Goal: Task Accomplishment & Management: Complete application form

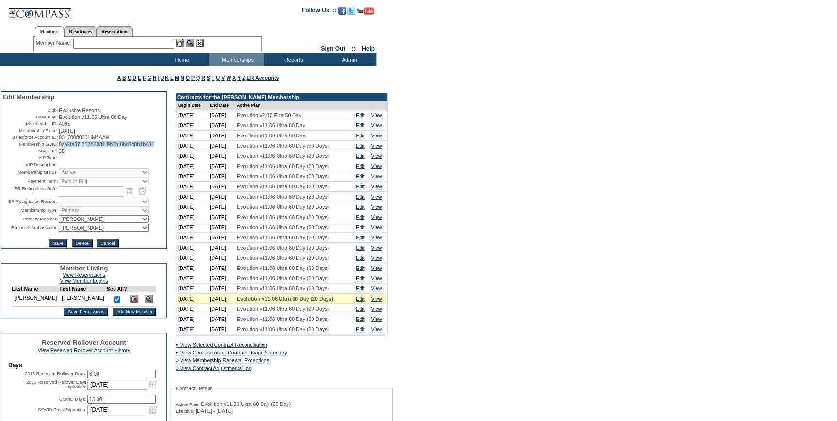
drag, startPoint x: 95, startPoint y: 153, endPoint x: 56, endPoint y: 148, distance: 38.8
click at [59, 147] on td "8ca2fa37-357f-4031-9b3b-6bd7c8b1b431" at bounding box center [112, 144] width 107 height 6
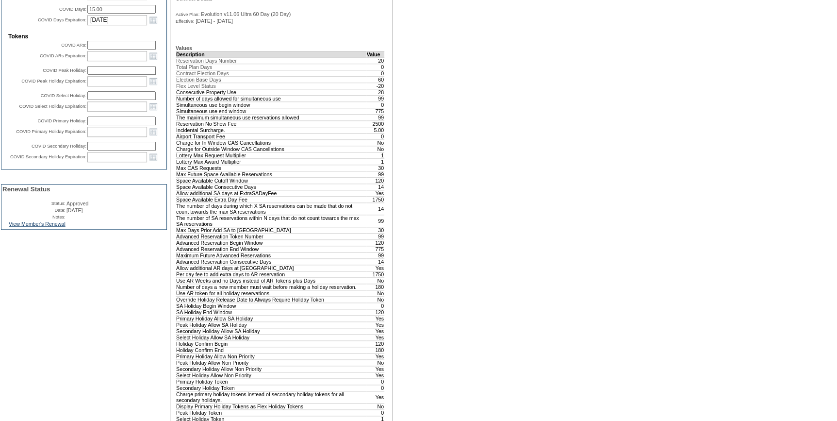
scroll to position [397, 0]
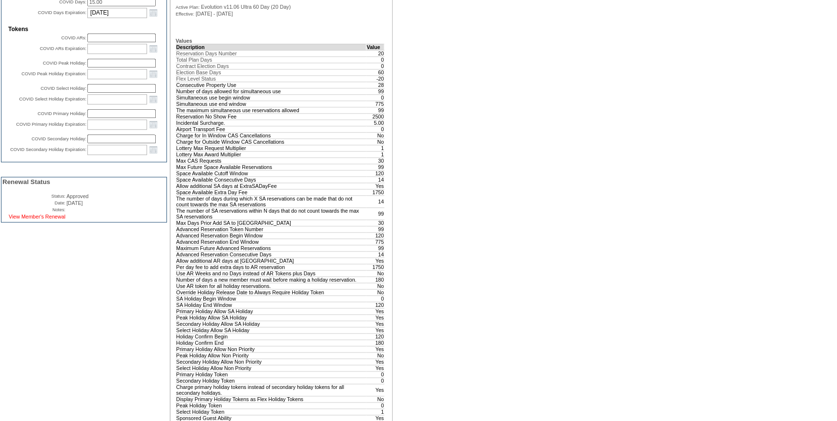
click at [54, 219] on link "View Member's Renewal" at bounding box center [37, 217] width 57 height 6
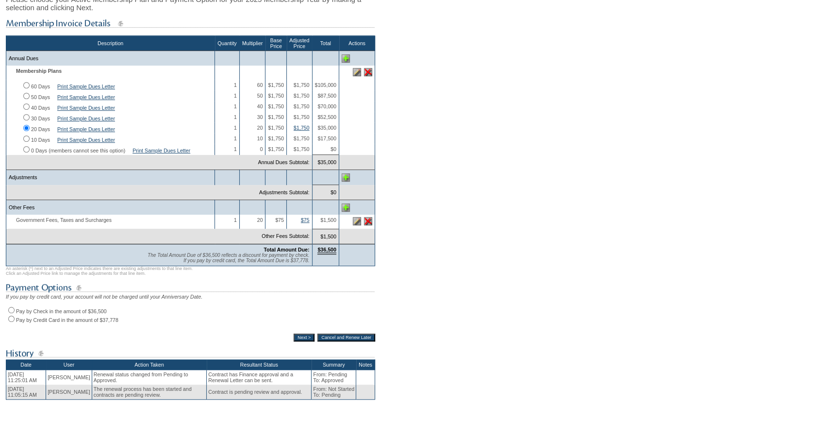
scroll to position [176, 0]
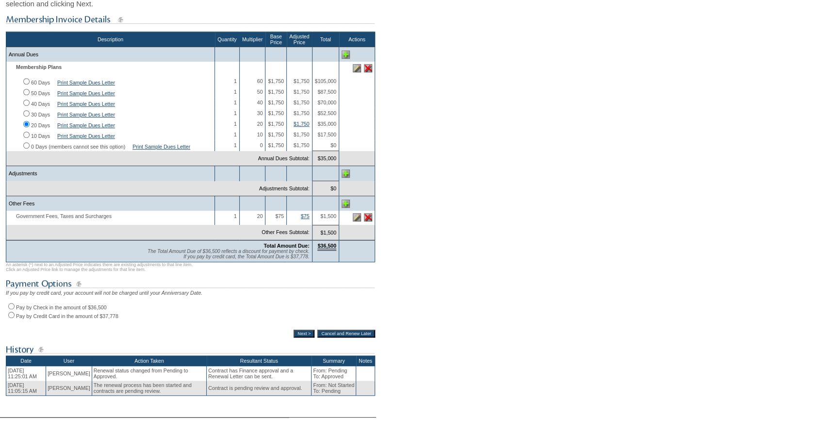
click at [11, 309] on input "Pay by Check in the amount of $36,500" at bounding box center [11, 306] width 6 height 6
radio input "true"
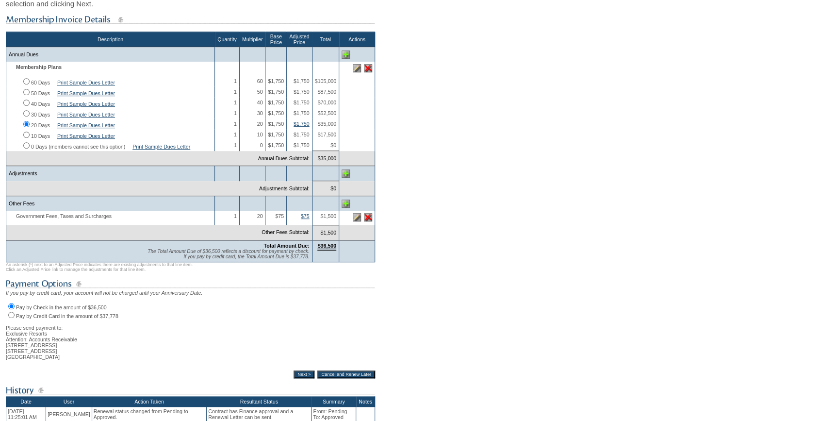
click at [296, 378] on input "Next >" at bounding box center [304, 374] width 21 height 8
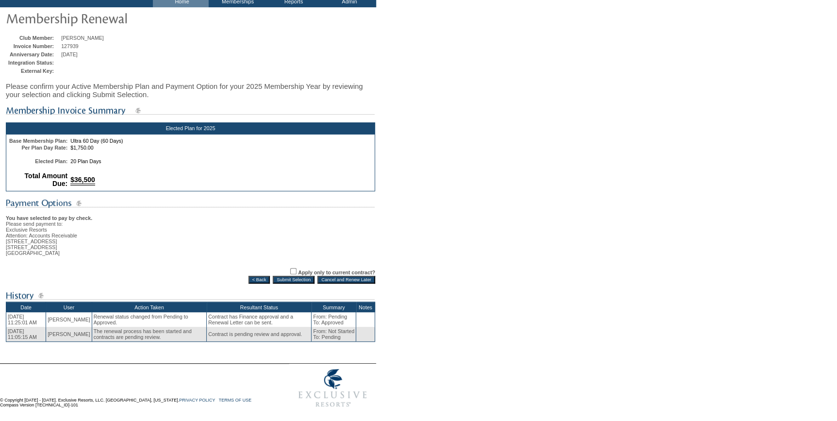
scroll to position [69, 0]
click at [280, 277] on input "Submit Selection" at bounding box center [294, 280] width 42 height 8
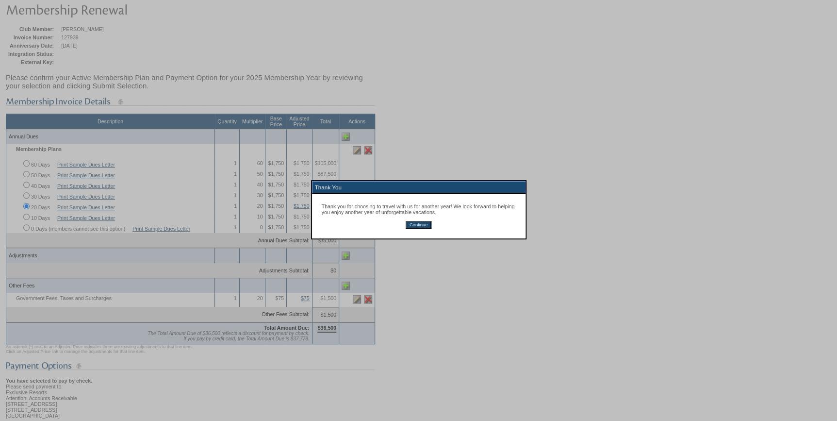
click at [415, 224] on input "Continue" at bounding box center [419, 225] width 26 height 8
